Goal: Task Accomplishment & Management: Complete application form

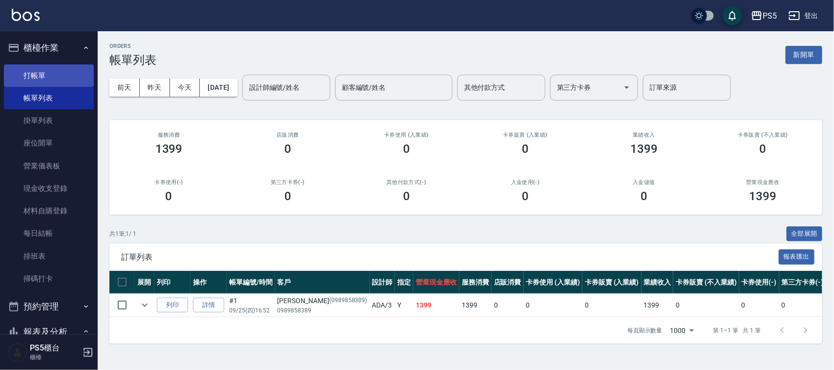
click at [55, 81] on link "打帳單" at bounding box center [49, 75] width 90 height 22
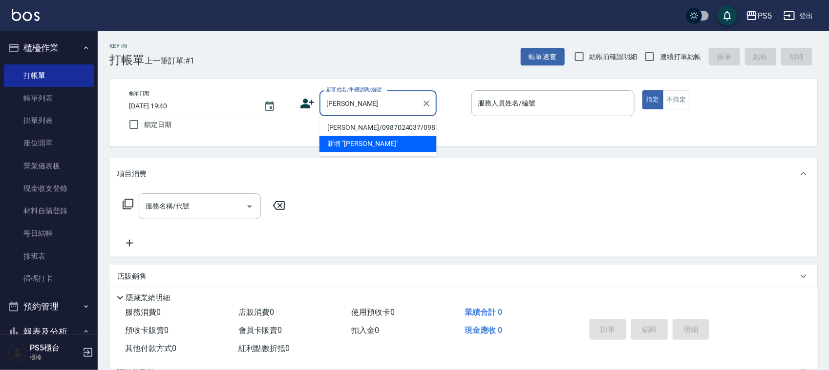
click at [362, 130] on li "[PERSON_NAME]/0987024037/0987024037" at bounding box center [377, 128] width 117 height 16
type input "[PERSON_NAME]/0987024037/0987024037"
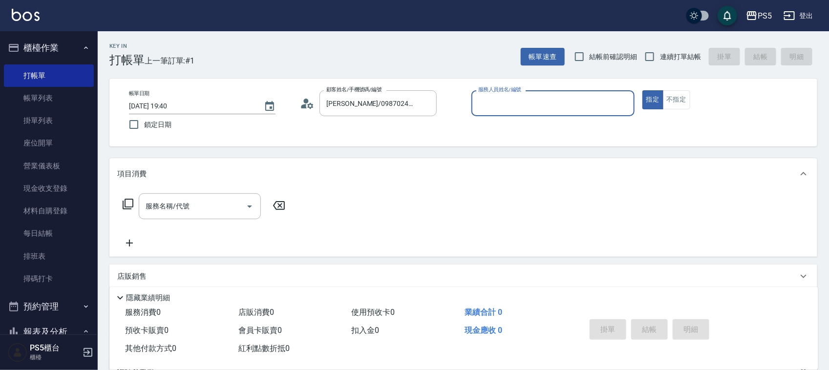
type input "Lita-6"
click at [642, 90] on button "指定" at bounding box center [652, 99] width 21 height 19
type button "true"
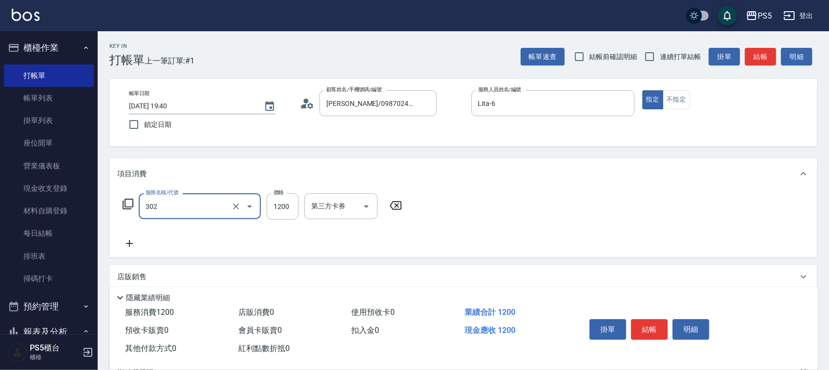
type input "基本離子燙(302)"
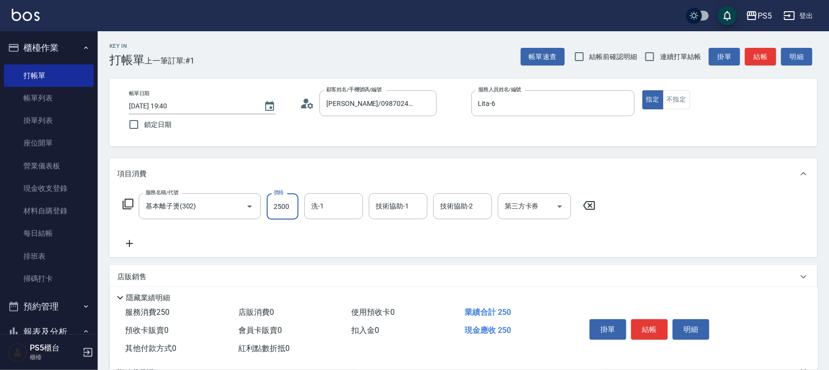
type input "2500"
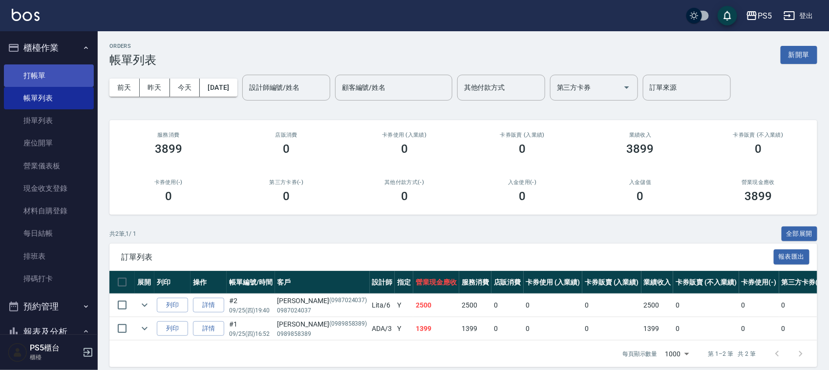
click at [38, 71] on link "打帳單" at bounding box center [49, 75] width 90 height 22
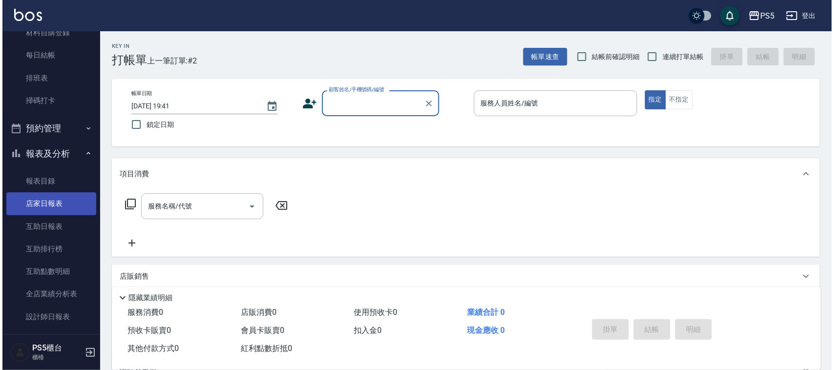
scroll to position [183, 0]
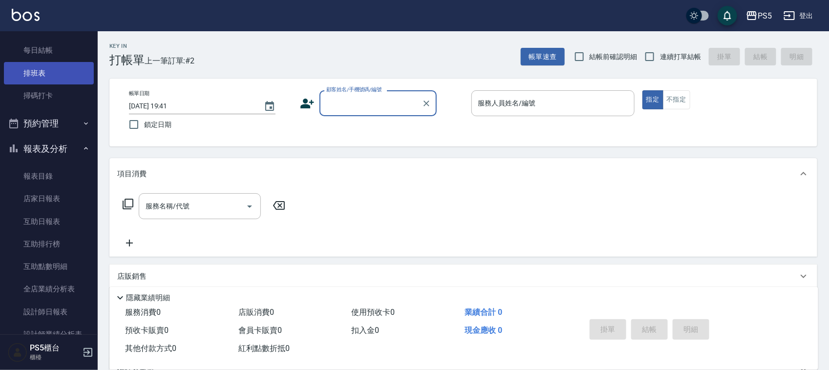
click at [59, 69] on link "排班表" at bounding box center [49, 73] width 90 height 22
